Goal: Browse casually

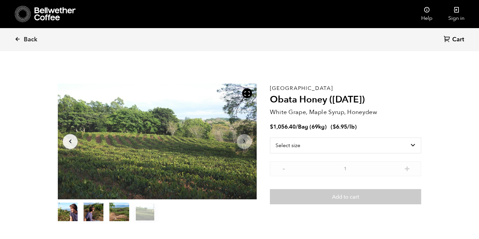
scroll to position [287, 352]
click at [29, 9] on icon at bounding box center [23, 14] width 16 height 17
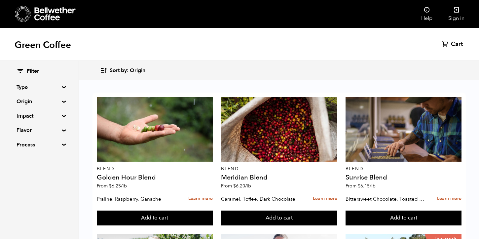
click at [22, 13] on icon at bounding box center [23, 14] width 16 height 17
